Goal: Information Seeking & Learning: Check status

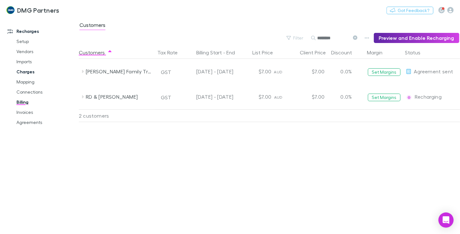
click at [21, 72] on link "Charges" at bounding box center [46, 72] width 72 height 10
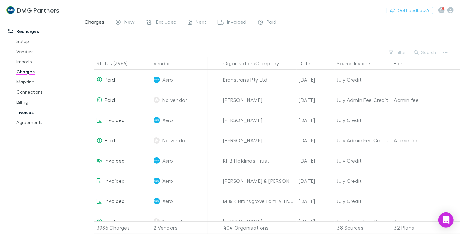
click at [21, 114] on link "Invoices" at bounding box center [46, 112] width 72 height 10
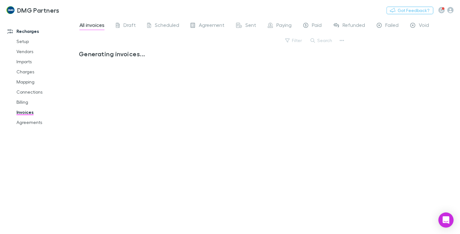
drag, startPoint x: 319, startPoint y: 40, endPoint x: 323, endPoint y: 40, distance: 4.4
click at [319, 40] on button "Search" at bounding box center [322, 41] width 29 height 8
click at [0, 0] on input "text" at bounding box center [0, 0] width 0 height 0
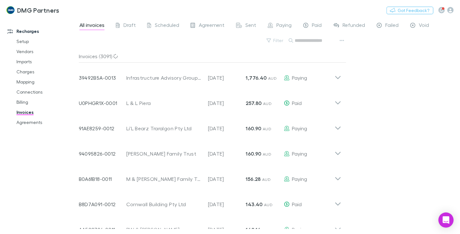
click at [323, 40] on input "text" at bounding box center [311, 40] width 32 height 9
click at [390, 25] on span "Failed" at bounding box center [392, 26] width 13 height 8
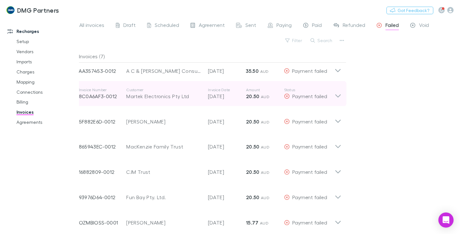
scroll to position [11, 0]
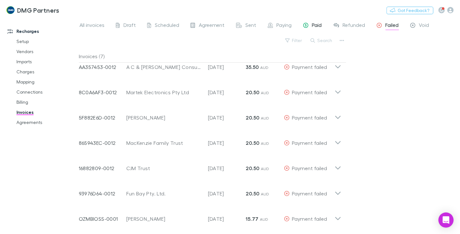
click at [317, 24] on span "Paid" at bounding box center [317, 26] width 10 height 8
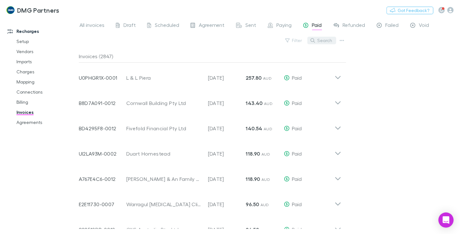
click at [326, 40] on button "Search" at bounding box center [322, 41] width 29 height 8
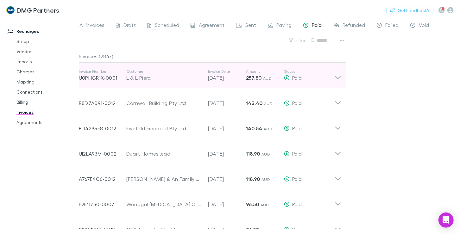
click at [336, 78] on icon at bounding box center [338, 75] width 7 height 13
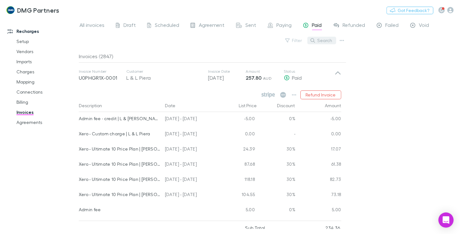
click at [321, 38] on button "Search" at bounding box center [322, 41] width 29 height 8
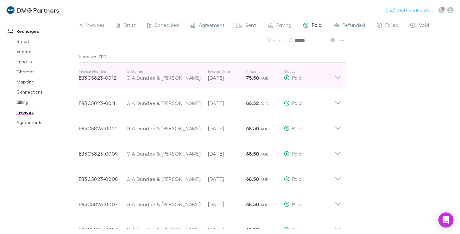
type input "******"
click at [340, 76] on icon at bounding box center [338, 77] width 5 height 3
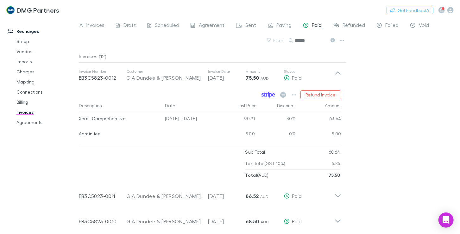
click at [268, 93] on icon at bounding box center [267, 94] width 2 height 3
click at [387, 24] on span "Failed" at bounding box center [392, 26] width 13 height 8
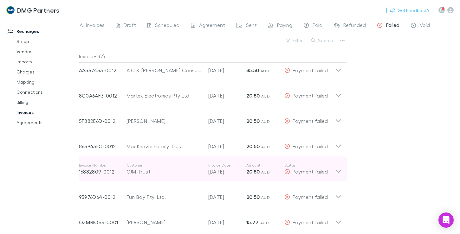
scroll to position [11, 0]
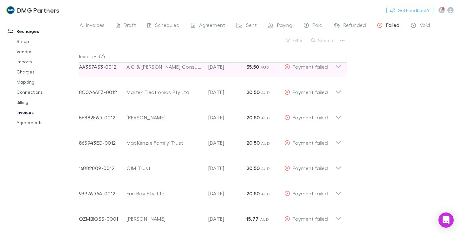
click at [340, 66] on icon at bounding box center [338, 64] width 7 height 13
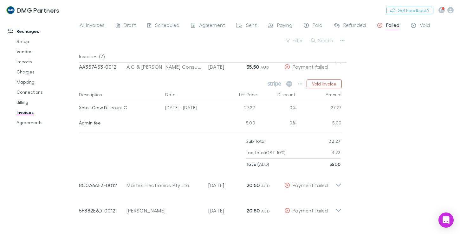
click at [394, 80] on div "All invoices Draft Scheduled Agreement Sent Paying Paid Refunded Failed Void Fi…" at bounding box center [269, 126] width 381 height 216
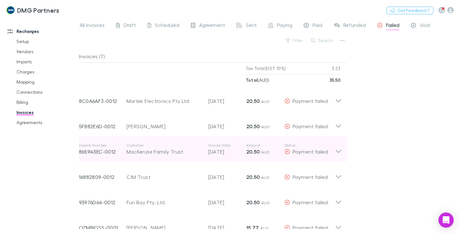
scroll to position [104, 0]
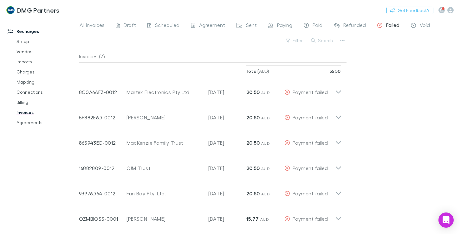
click at [390, 118] on div "All invoices Draft Scheduled Agreement Sent Paying Paid Refunded Failed Void Fi…" at bounding box center [269, 126] width 381 height 216
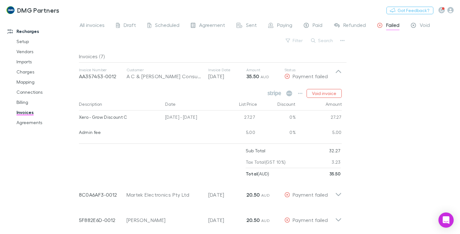
scroll to position [0, 0]
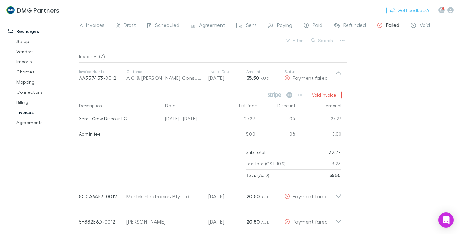
click at [403, 96] on div "All invoices Draft Scheduled Agreement Sent Paying Paid Refunded Failed Void Fi…" at bounding box center [269, 126] width 381 height 216
click at [278, 95] on icon at bounding box center [274, 95] width 14 height 6
